Goal: Go to known website: Access a specific website the user already knows

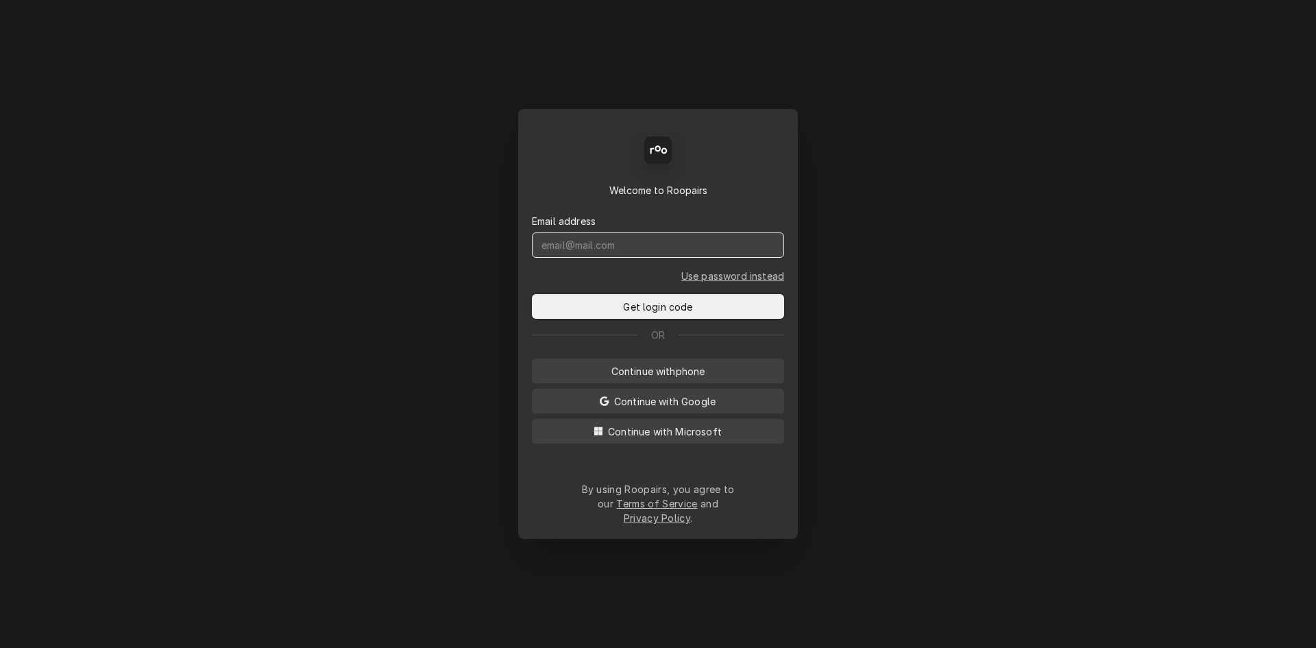
click at [614, 258] on input "Dynamic Content Wrapper" at bounding box center [658, 244] width 252 height 25
type input "[PERSON_NAME][EMAIL_ADDRESS][DOMAIN_NAME]"
click at [532, 294] on button "Get login code" at bounding box center [658, 306] width 252 height 25
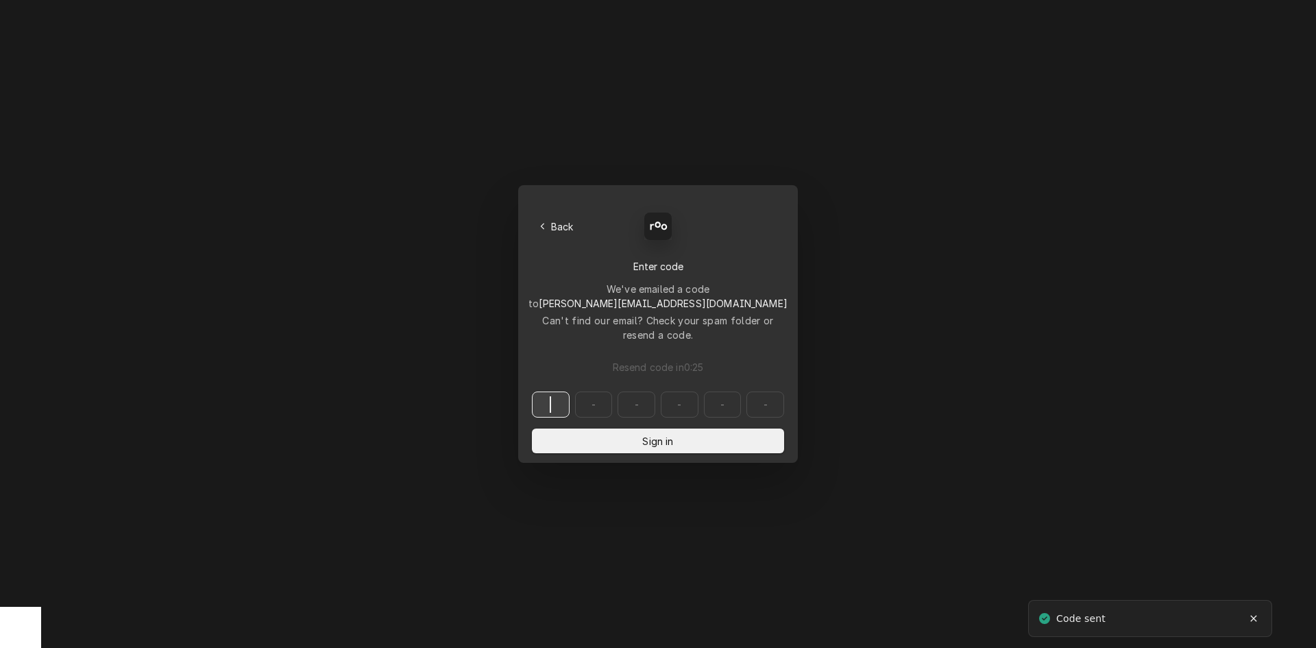
click at [554, 391] on input "Dynamic Content Wrapper" at bounding box center [658, 404] width 252 height 26
click at [552, 391] on input "Dynamic Content Wrapper" at bounding box center [658, 404] width 252 height 26
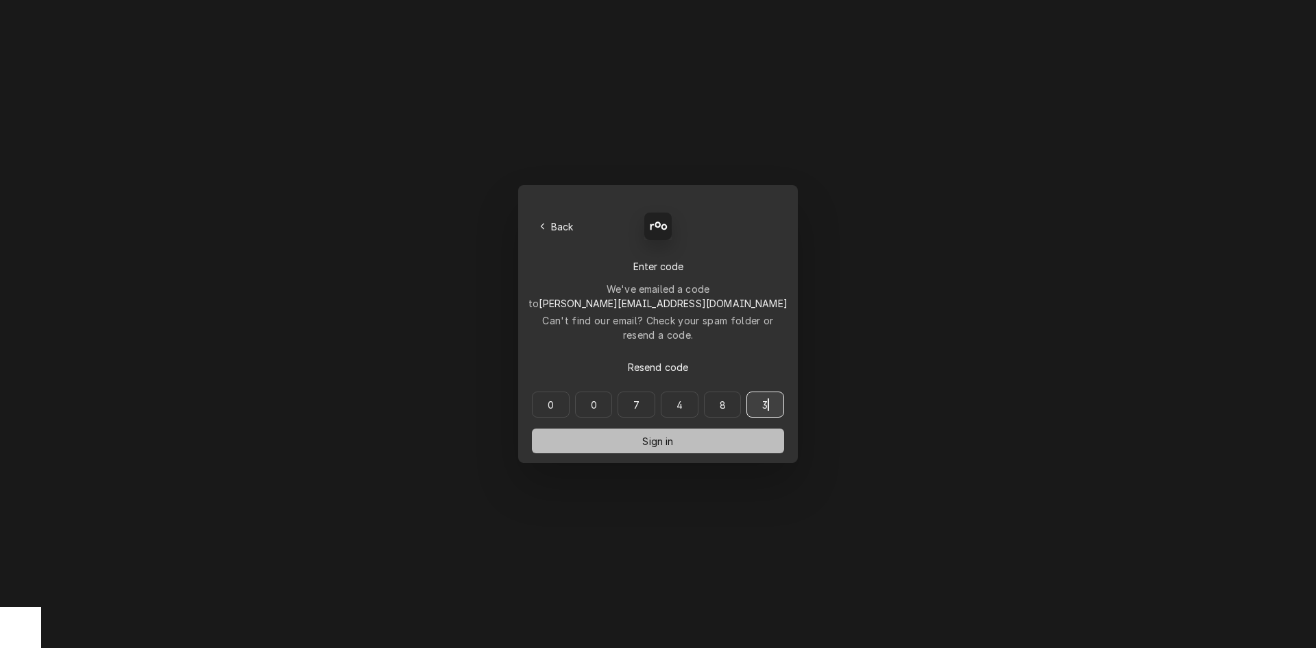
type input "007483"
click at [578, 428] on button "Sign in" at bounding box center [658, 440] width 252 height 25
